Goal: Obtain resource: Obtain resource

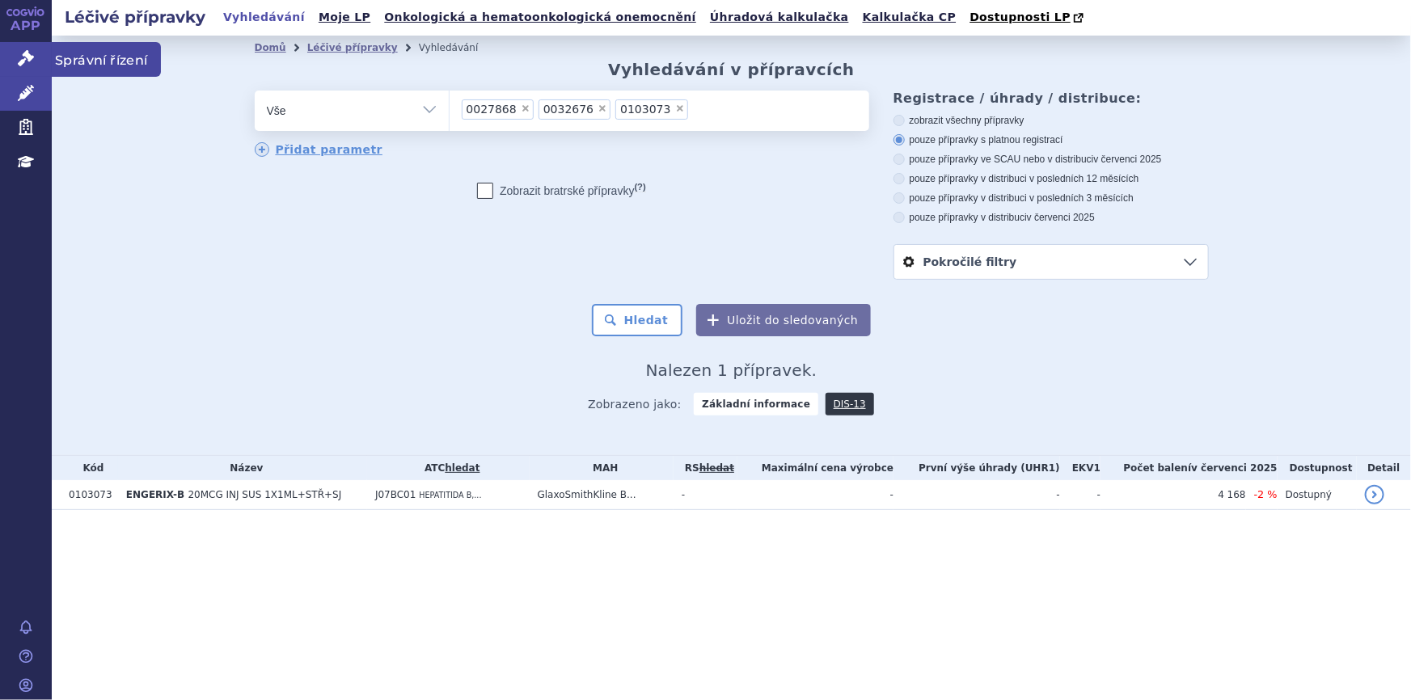
click at [14, 57] on link "Správní řízení" at bounding box center [26, 59] width 52 height 34
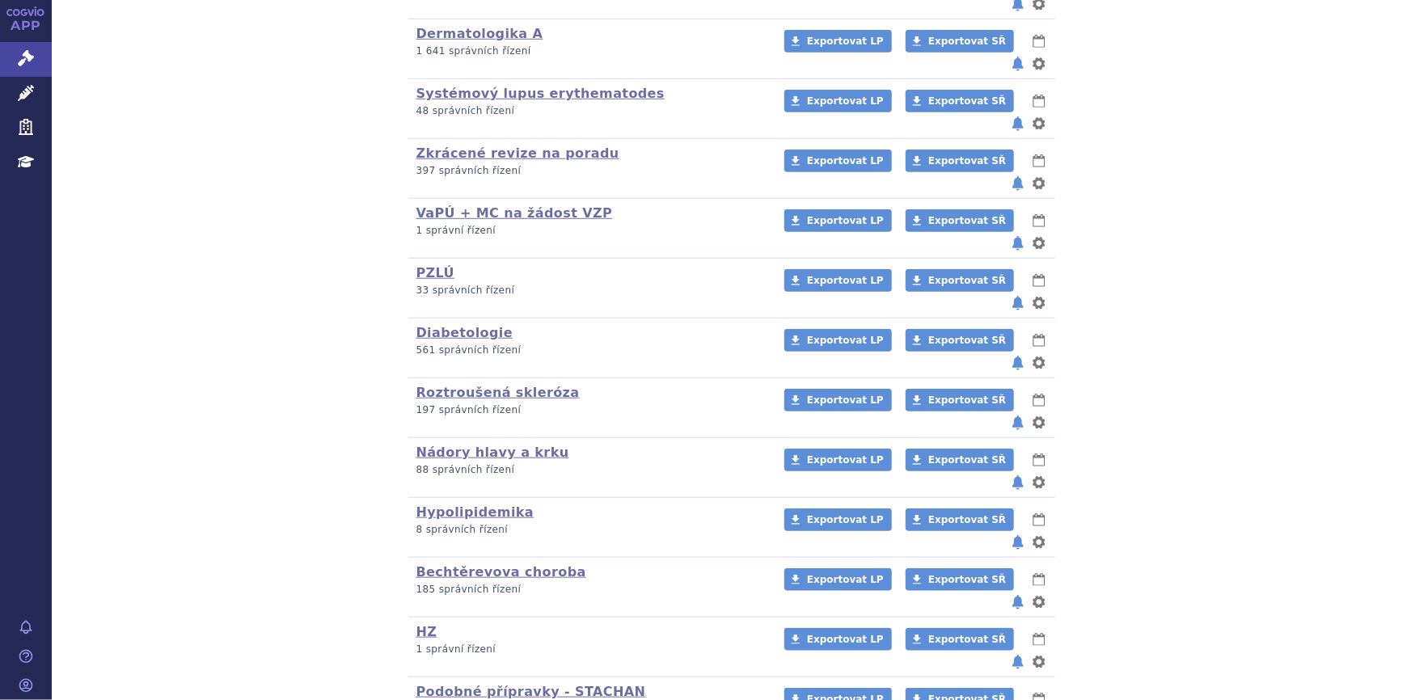
scroll to position [692, 0]
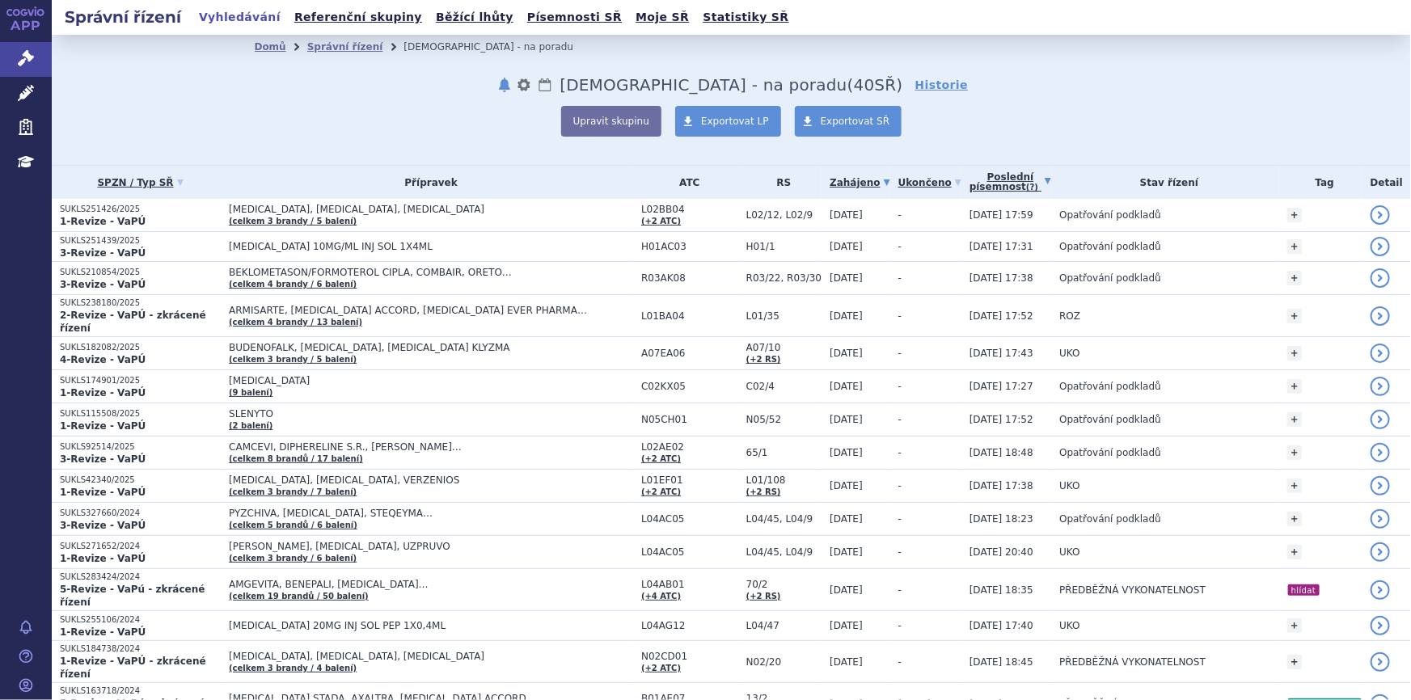
click at [998, 177] on link "Poslední písemnost (?)" at bounding box center [1011, 182] width 82 height 33
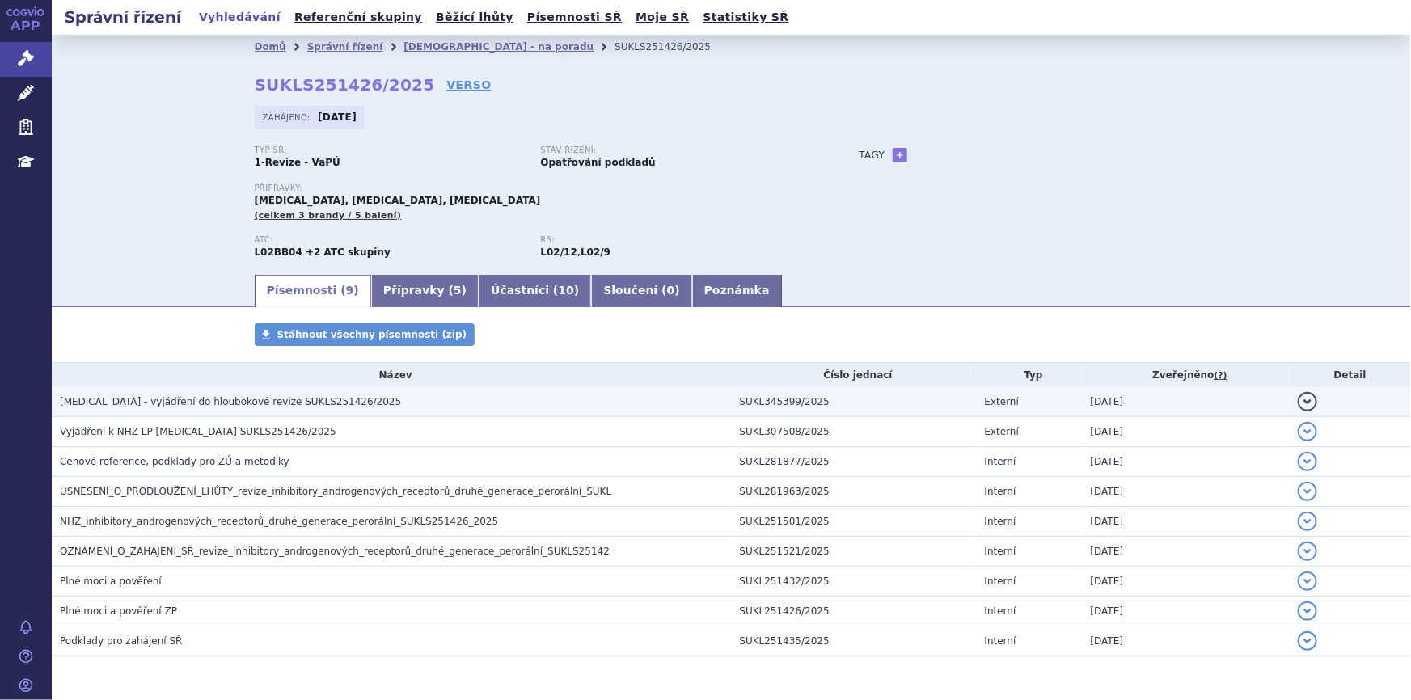
click at [420, 399] on h3 "[MEDICAL_DATA] - vyjádření do hloubokové revize SUKLS251426/2025" at bounding box center [396, 402] width 672 height 16
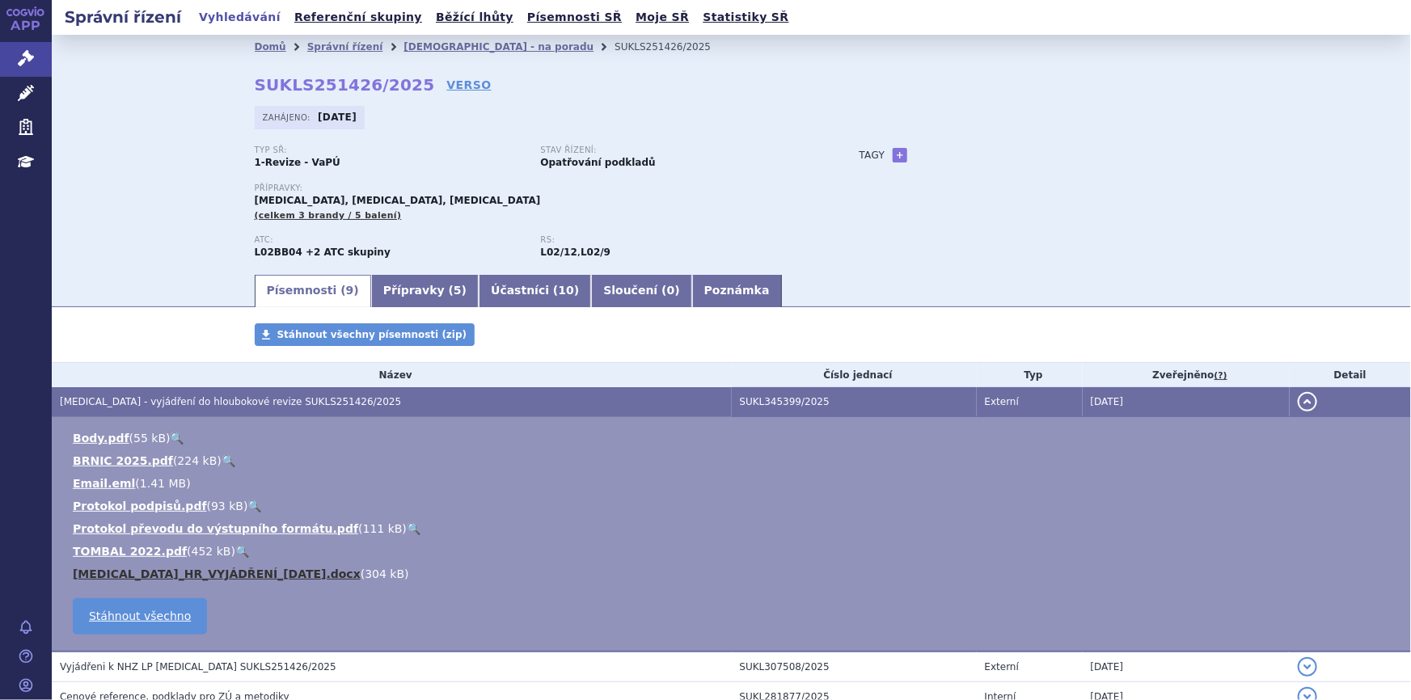
click at [177, 575] on link "[MEDICAL_DATA]_HR_VYJÁDŘENÍ_[DATE].docx" at bounding box center [217, 574] width 288 height 13
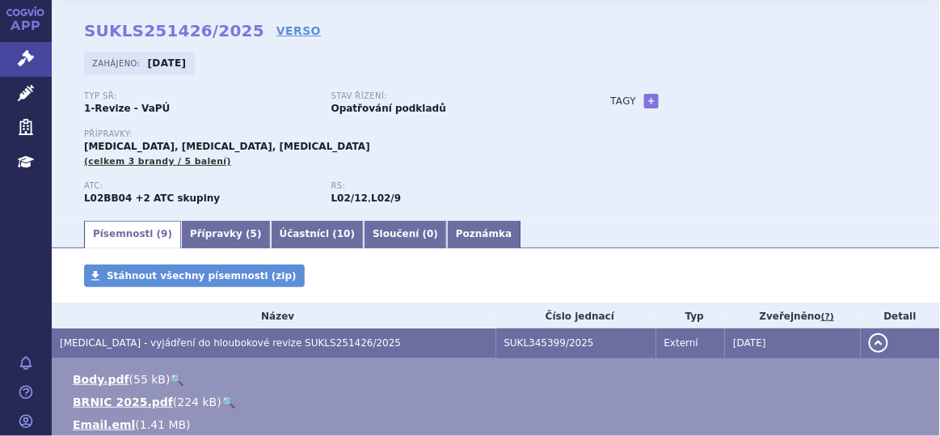
scroll to position [56, 0]
